Goal: Find specific page/section: Find specific page/section

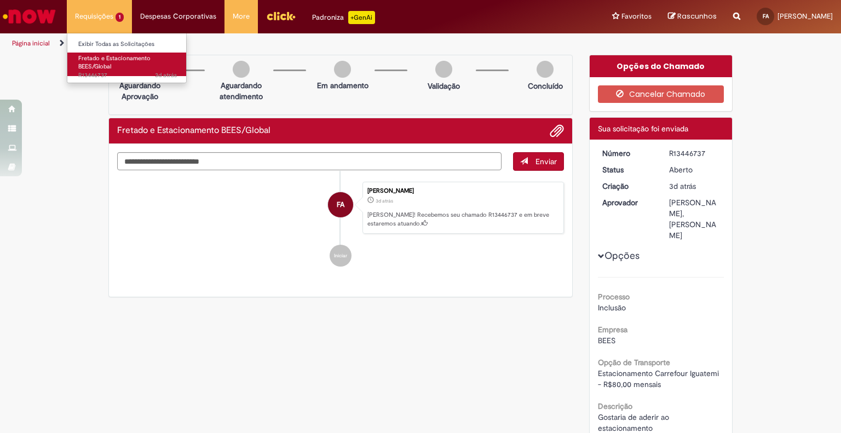
click at [101, 61] on span "Fretado e Estacionamento BEES/Global" at bounding box center [114, 62] width 72 height 17
